Goal: Task Accomplishment & Management: Manage account settings

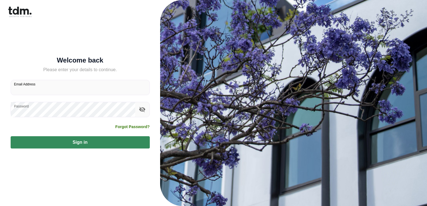
click at [27, 87] on input "Email Address" at bounding box center [80, 87] width 139 height 15
type input "**********"
click at [11, 136] on button "Sign in" at bounding box center [80, 142] width 139 height 12
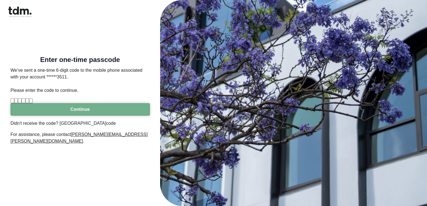
click at [42, 116] on button "Continue" at bounding box center [80, 109] width 139 height 12
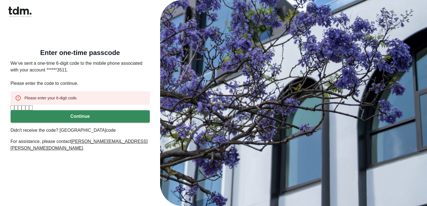
click at [14, 110] on input "Please enter verification code. Digit 1" at bounding box center [13, 107] width 4 height 5
type input "*"
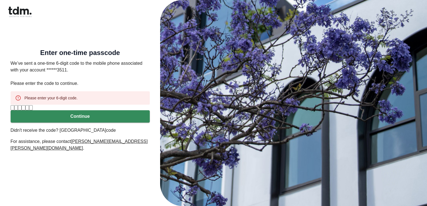
type input "*"
click at [73, 123] on button "Continue" at bounding box center [80, 116] width 139 height 12
